Goal: Task Accomplishment & Management: Use online tool/utility

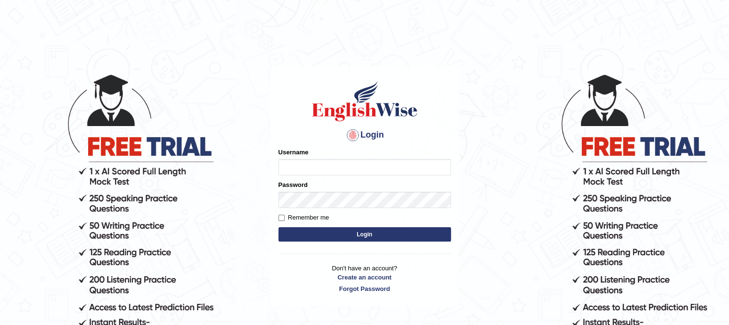
type input "Nirmal487"
drag, startPoint x: 0, startPoint y: 0, endPoint x: 400, endPoint y: 230, distance: 461.8
click at [400, 230] on button "Login" at bounding box center [365, 234] width 173 height 14
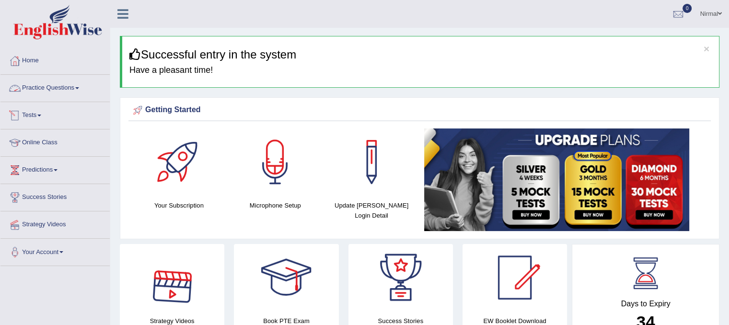
click at [44, 81] on link "Practice Questions" at bounding box center [54, 87] width 109 height 24
